Goal: Task Accomplishment & Management: Manage account settings

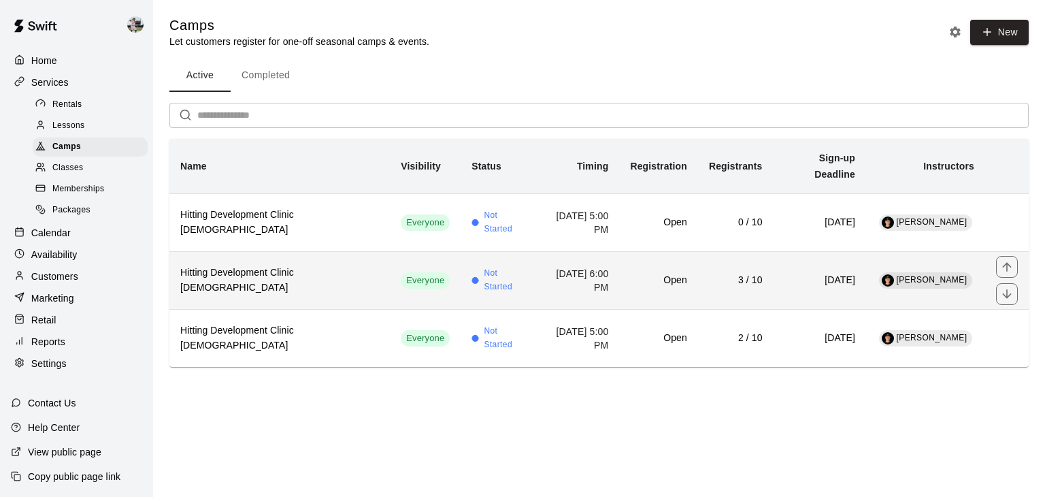
click at [732, 273] on h6 "3 / 10" at bounding box center [736, 280] width 54 height 15
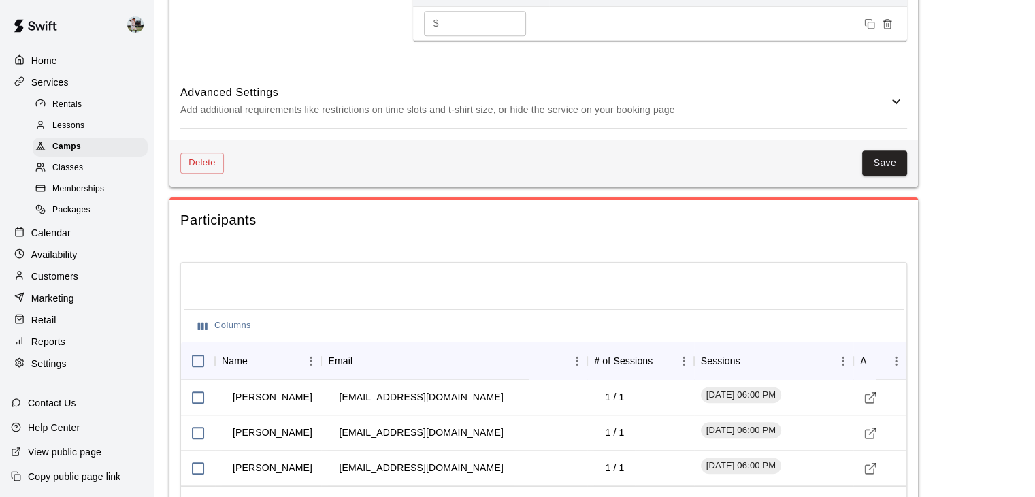
scroll to position [1418, 0]
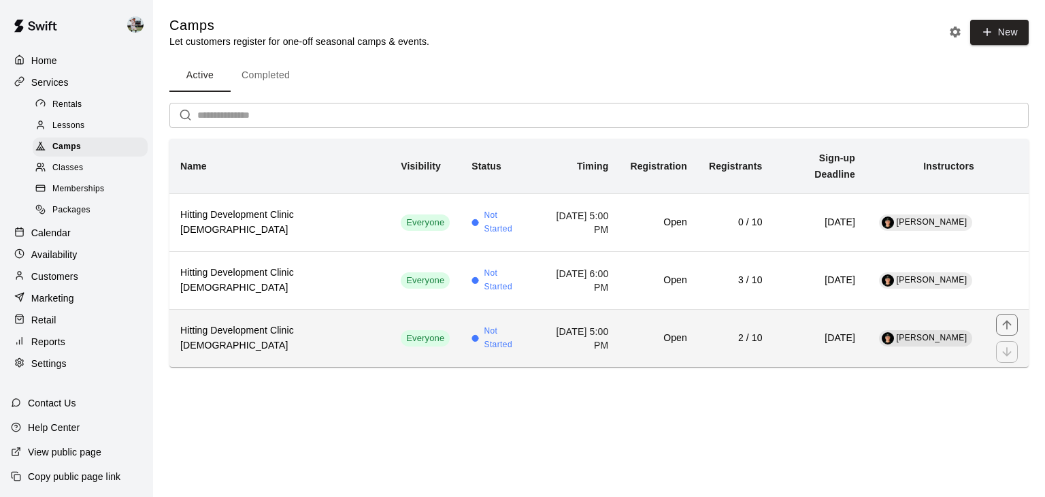
click at [536, 316] on td "[DATE] 5:00 PM" at bounding box center [577, 338] width 83 height 58
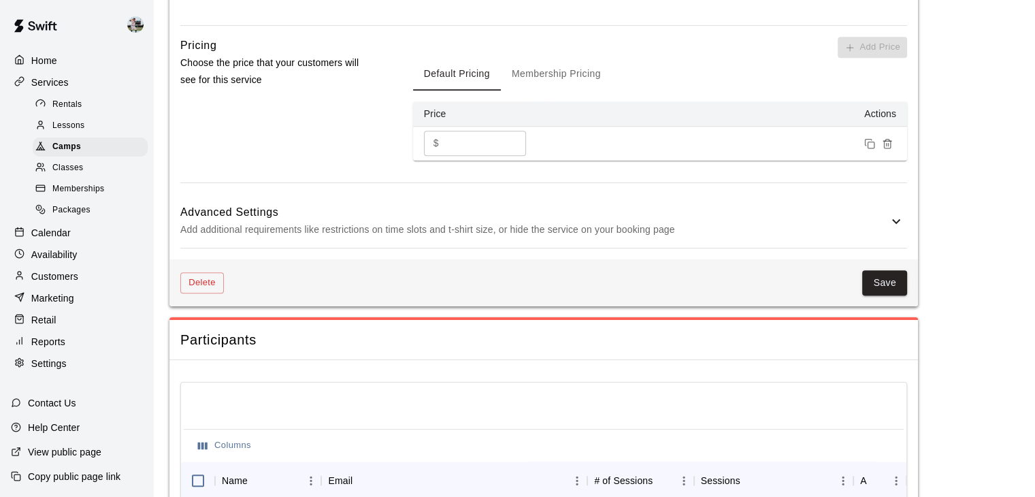
scroll to position [1383, 0]
